Goal: Task Accomplishment & Management: Use online tool/utility

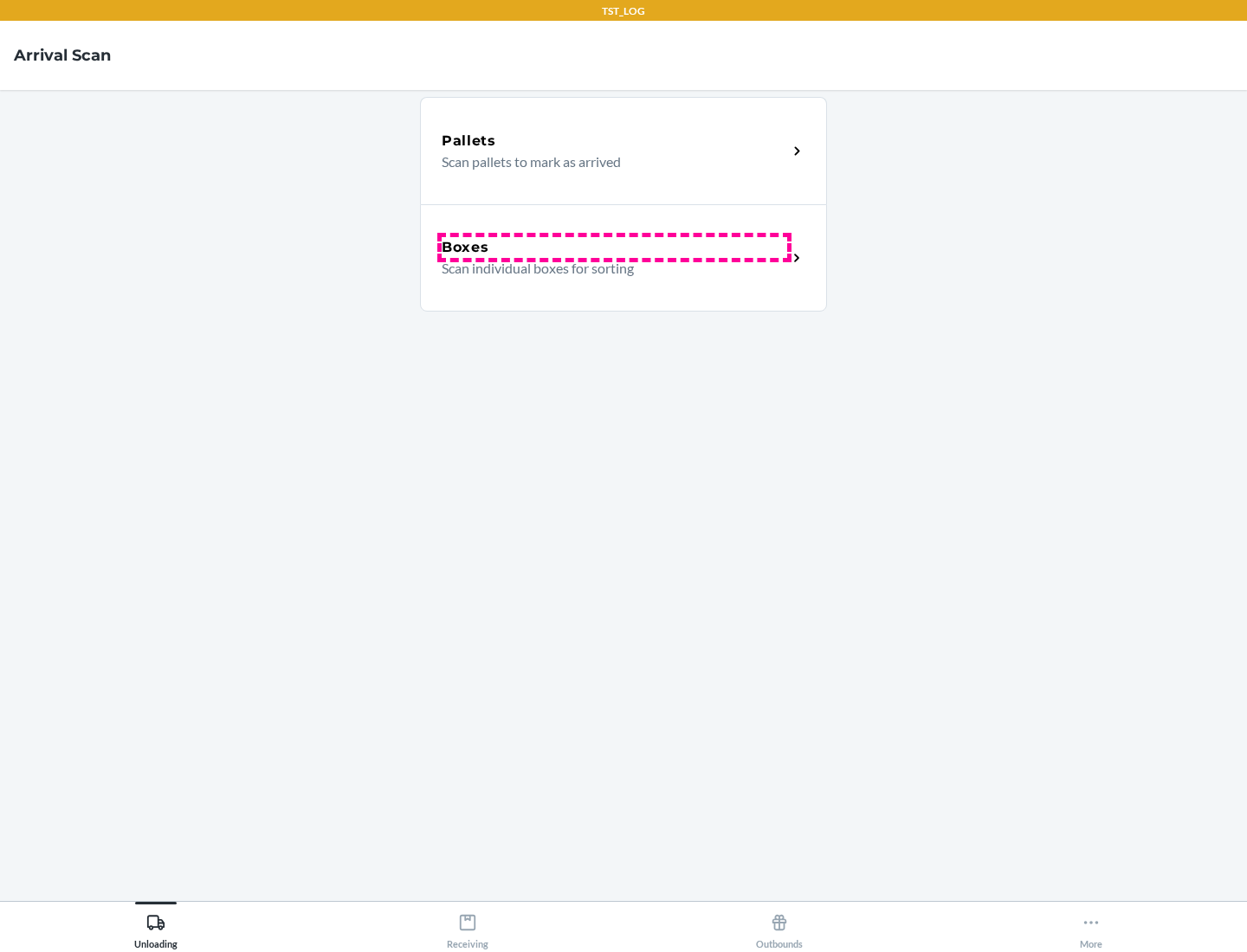
click at [614, 247] on div "Boxes" at bounding box center [614, 247] width 345 height 21
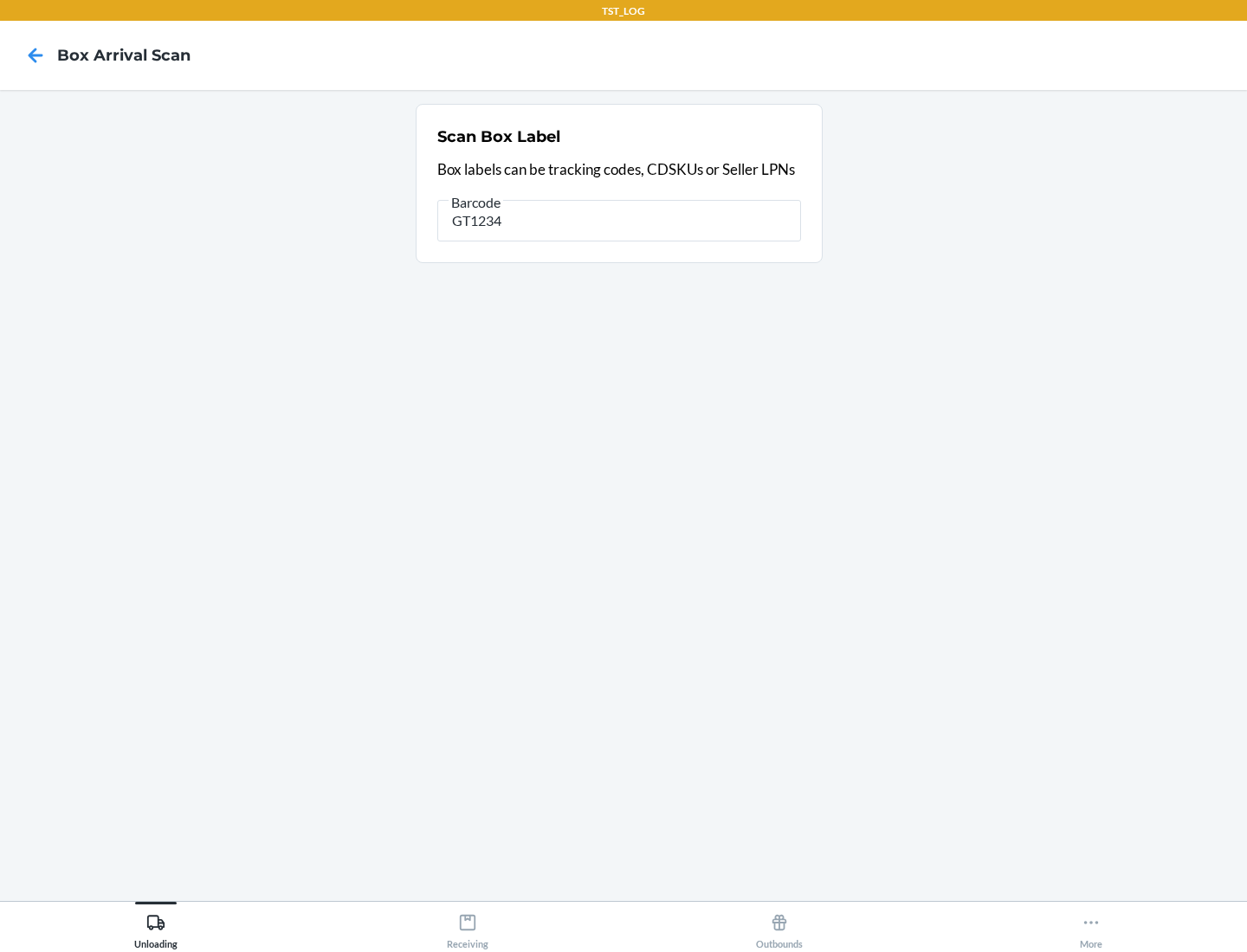
type input "GT1234"
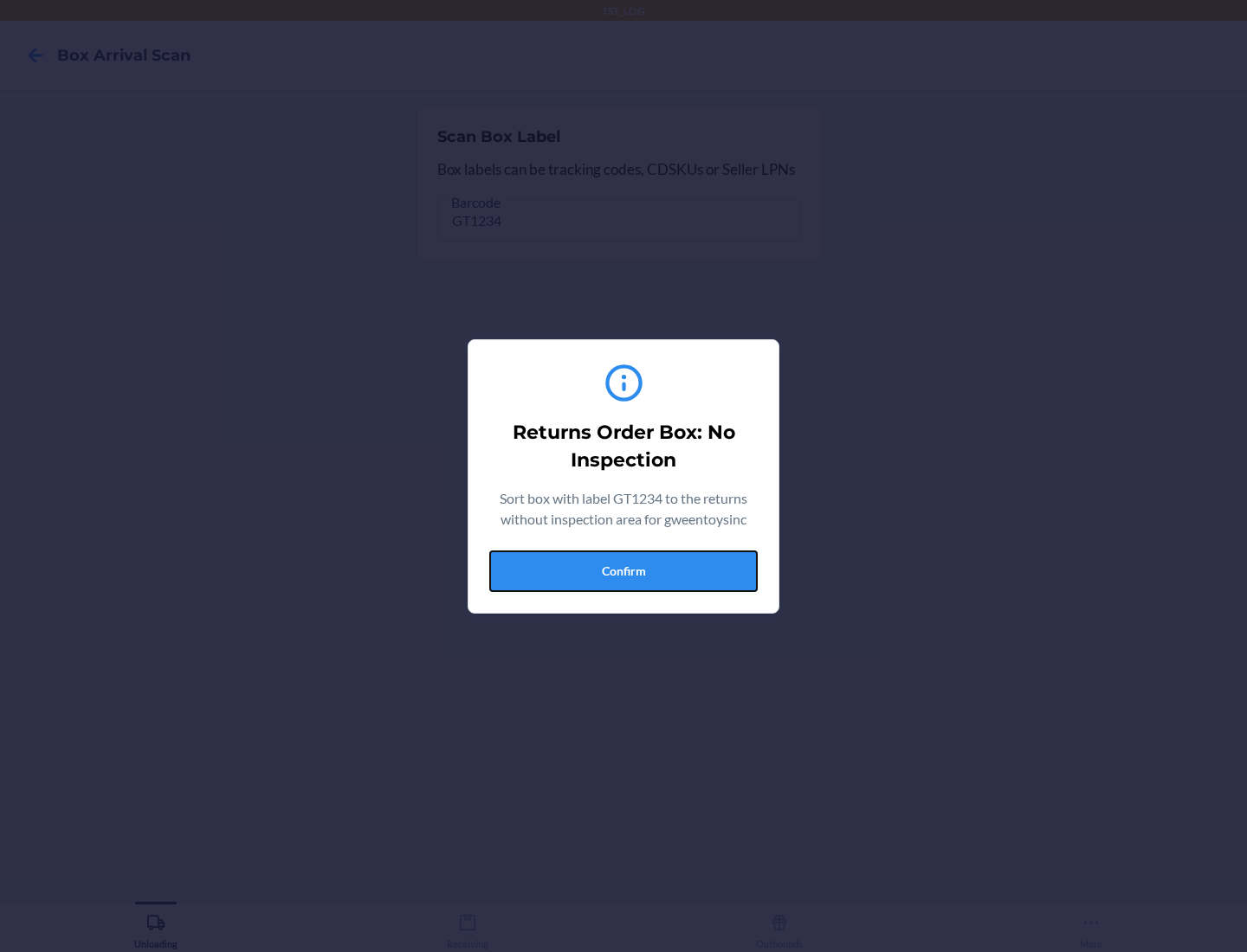
click at [623, 570] on button "Confirm" at bounding box center [623, 571] width 268 height 41
